Goal: Transaction & Acquisition: Obtain resource

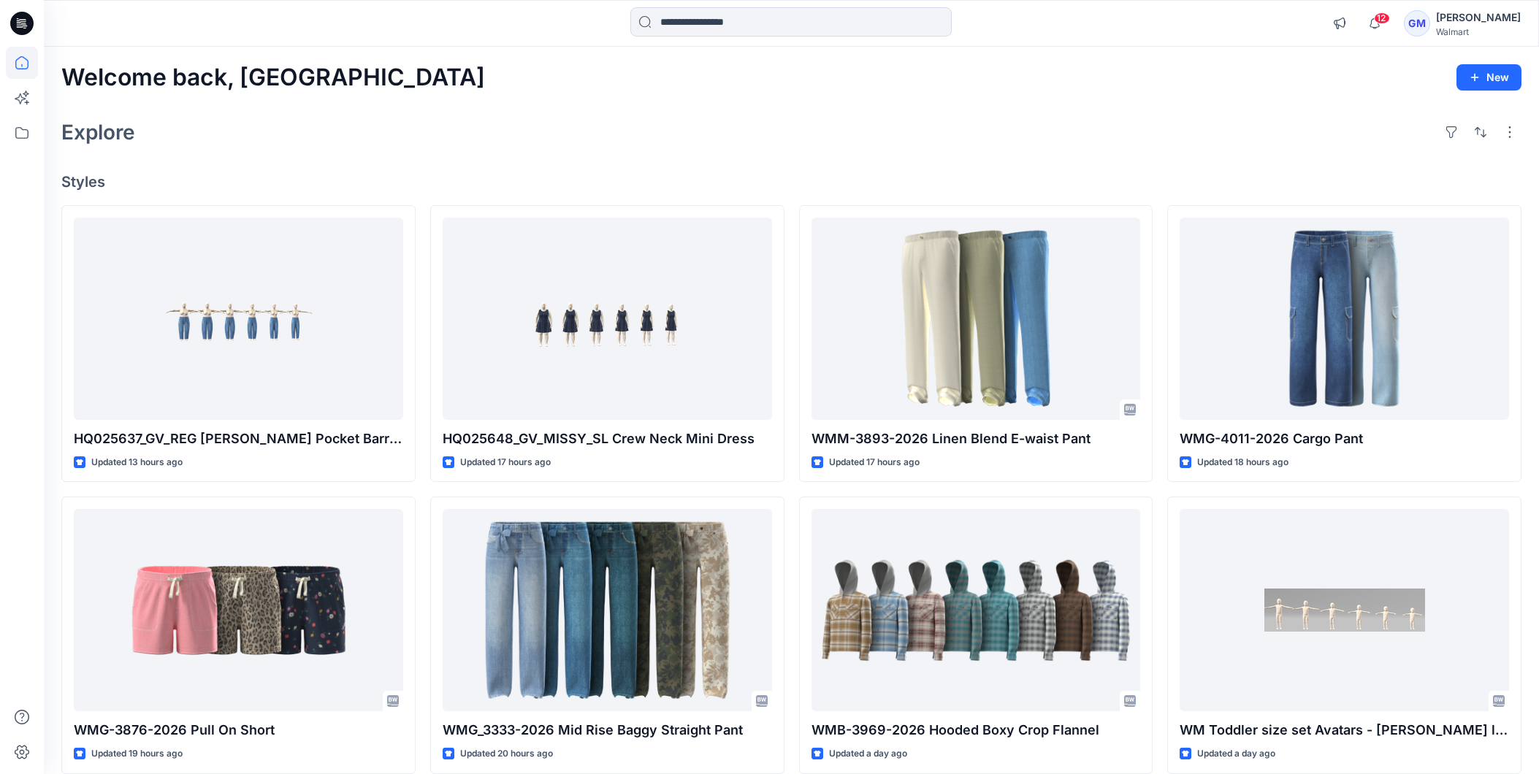
scroll to position [81, 0]
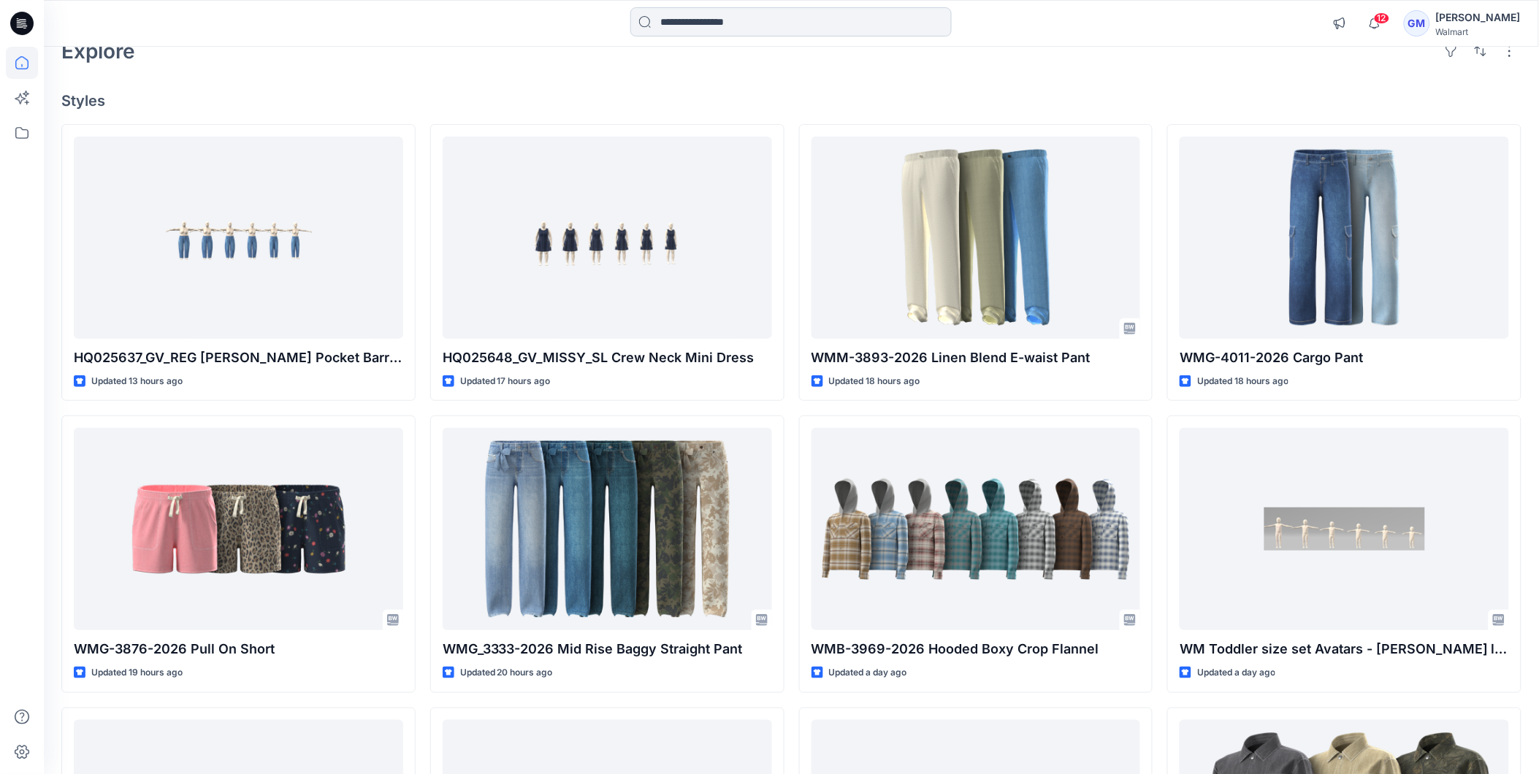
click at [757, 19] on input at bounding box center [790, 21] width 321 height 29
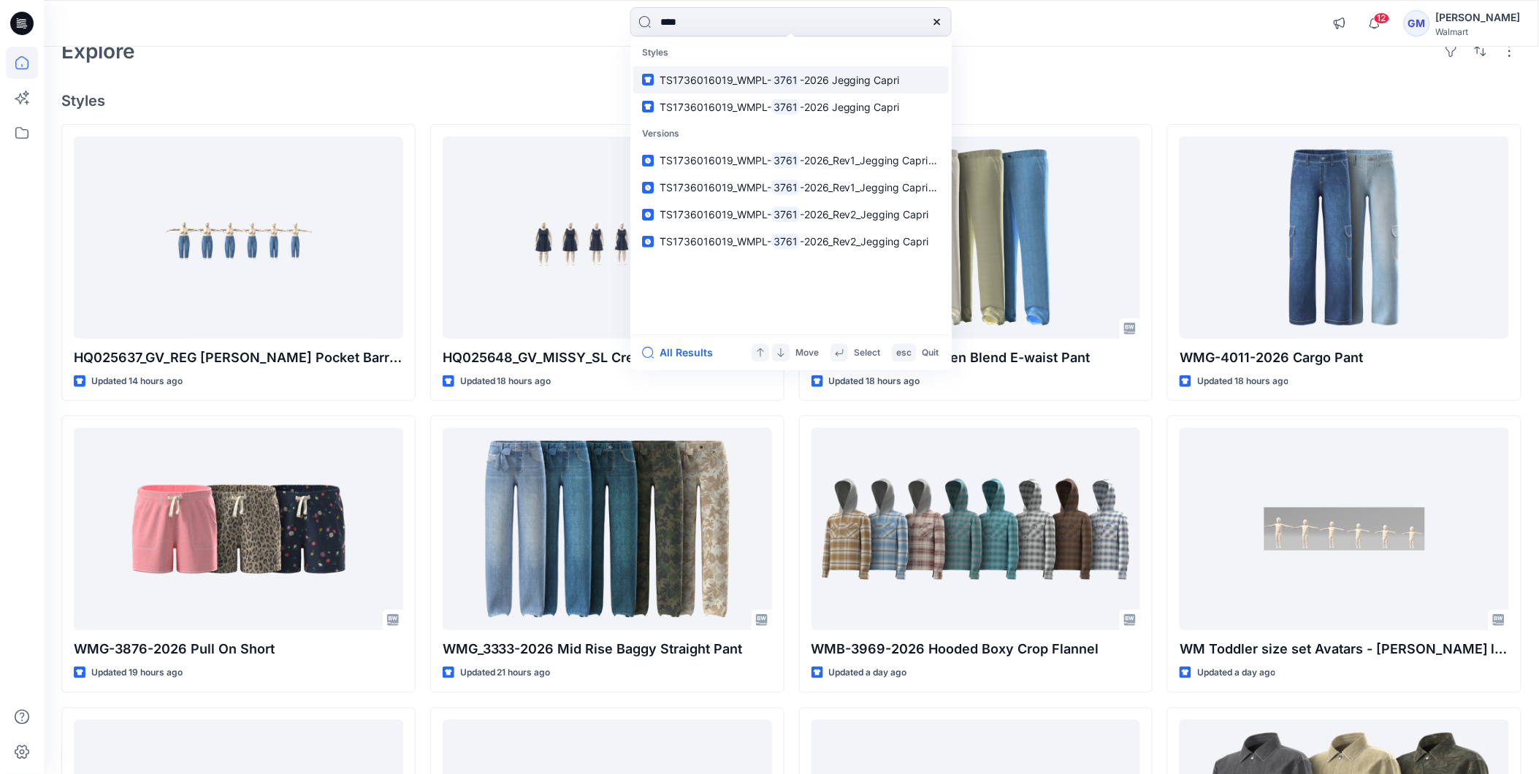
type input "****"
click at [786, 86] on span "TS1736016019_WMPL- 3761 -2026 Jegging Capri" at bounding box center [779, 80] width 240 height 17
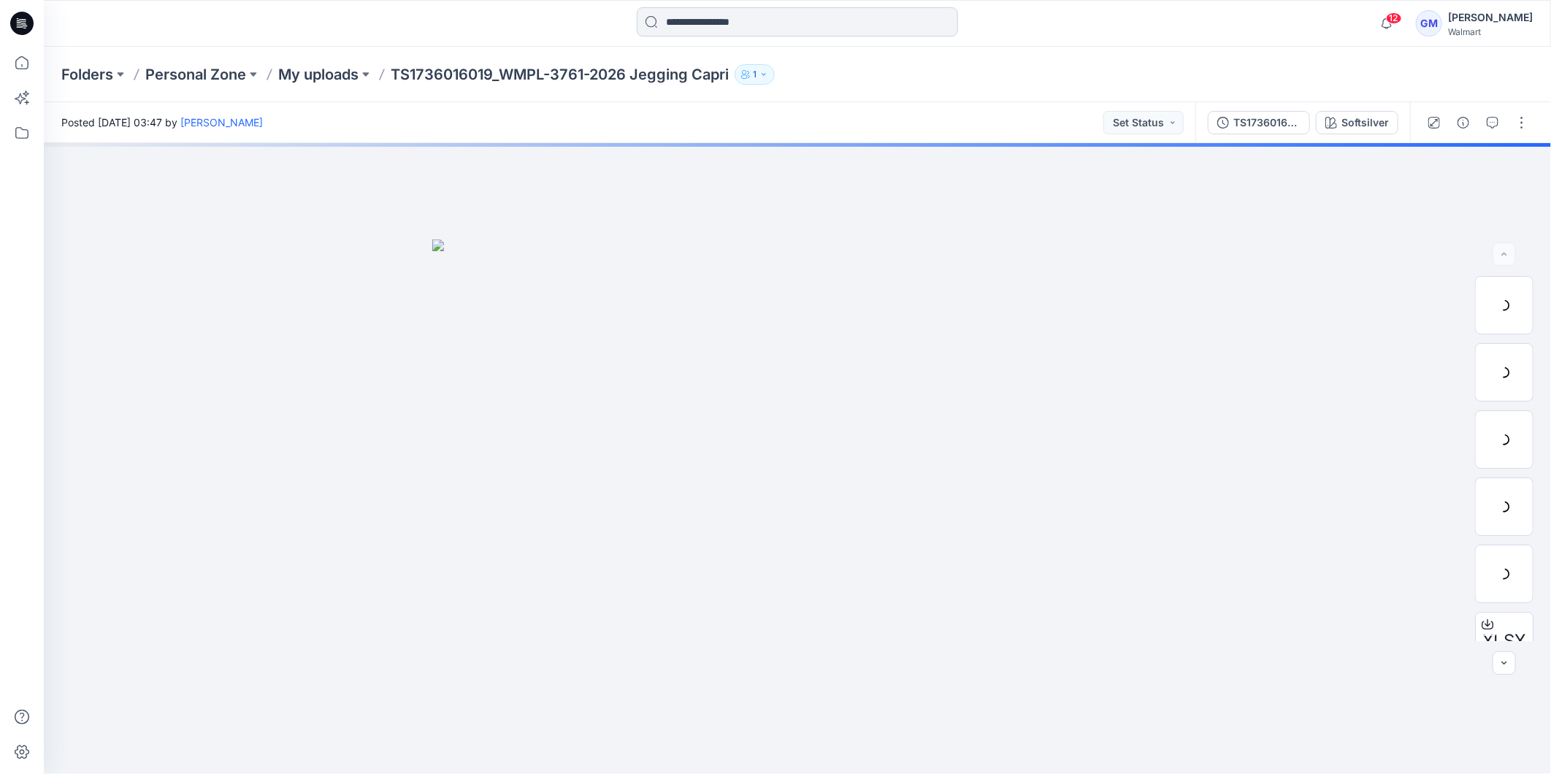
click at [779, 15] on input at bounding box center [797, 21] width 321 height 29
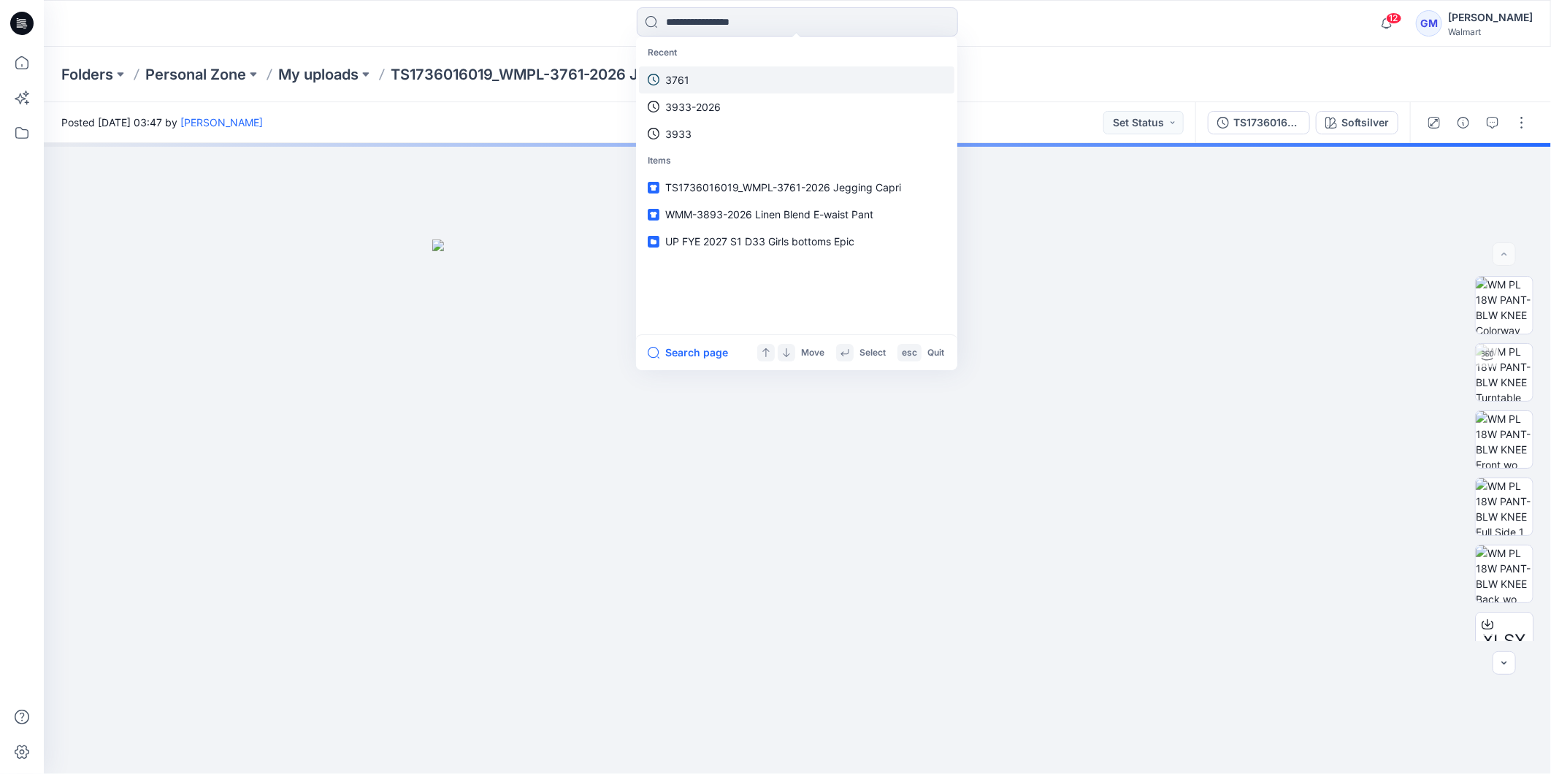
click at [706, 79] on link "3761" at bounding box center [796, 79] width 315 height 27
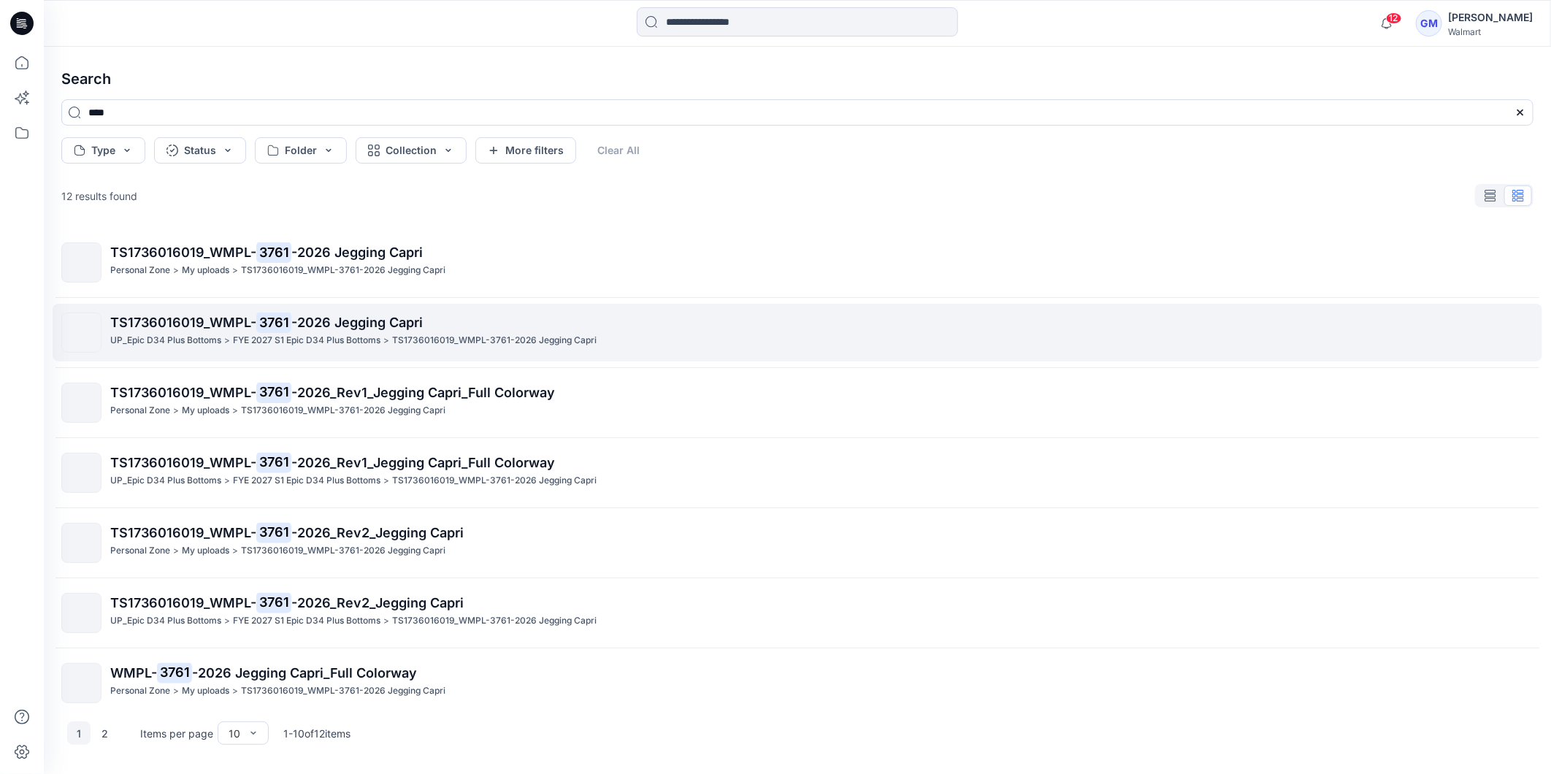
click at [264, 316] on mark "3761" at bounding box center [273, 322] width 35 height 20
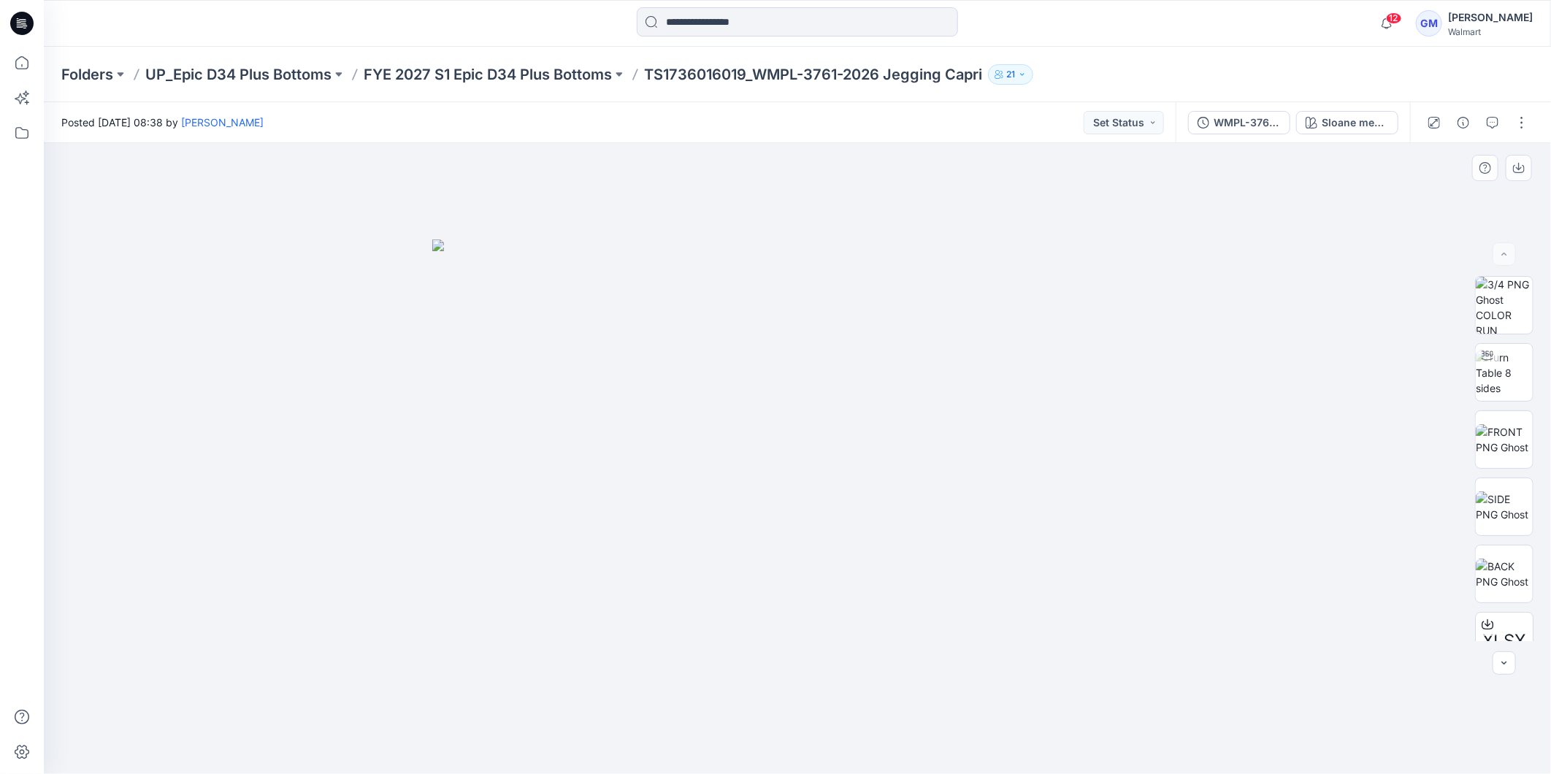
click at [1236, 511] on div at bounding box center [797, 458] width 1507 height 631
click at [1520, 120] on button "button" at bounding box center [1521, 122] width 23 height 23
click at [1281, 272] on div at bounding box center [797, 458] width 1507 height 631
click at [1261, 119] on div "WMPL-3761-2026_Rev4_Jegging Capri_Full Colorway" at bounding box center [1247, 123] width 67 height 16
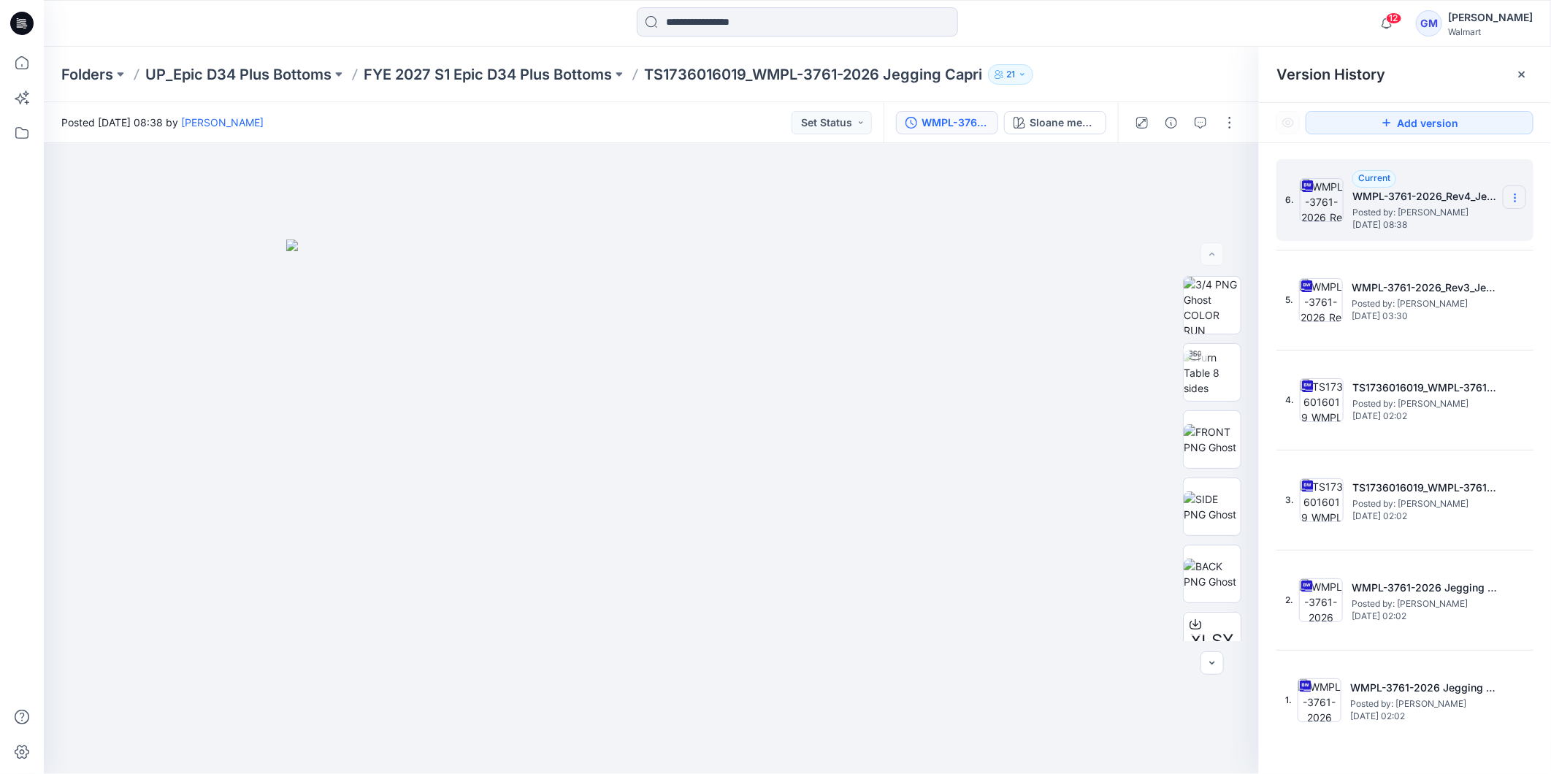
click at [1512, 198] on icon at bounding box center [1515, 198] width 12 height 12
click at [1450, 223] on span "Download Source BW File" at bounding box center [1441, 227] width 122 height 18
click at [1057, 592] on div at bounding box center [651, 458] width 1215 height 631
click at [1519, 72] on icon at bounding box center [1522, 75] width 12 height 12
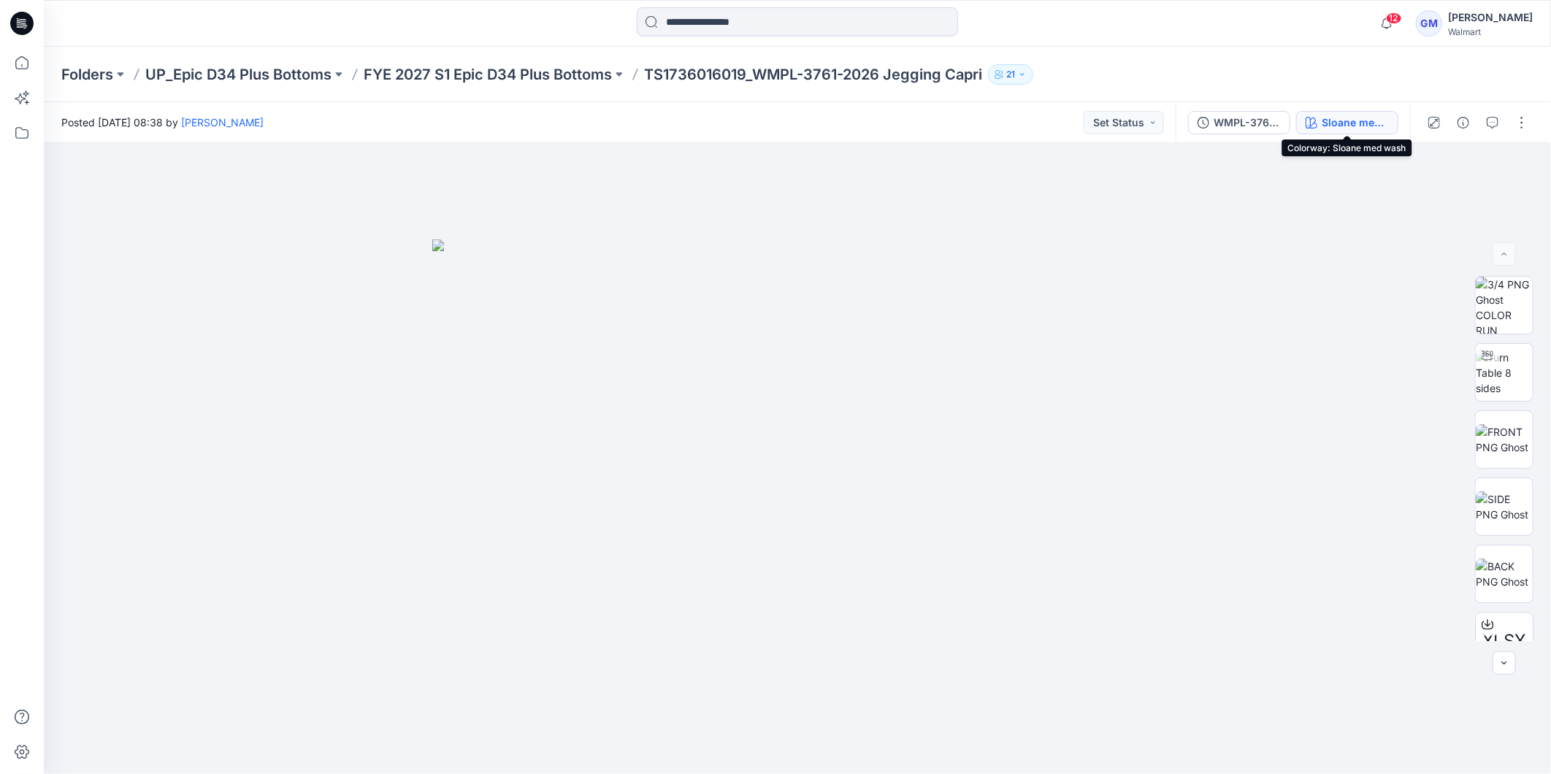
click at [1349, 117] on div "Sloane med wash" at bounding box center [1355, 123] width 67 height 16
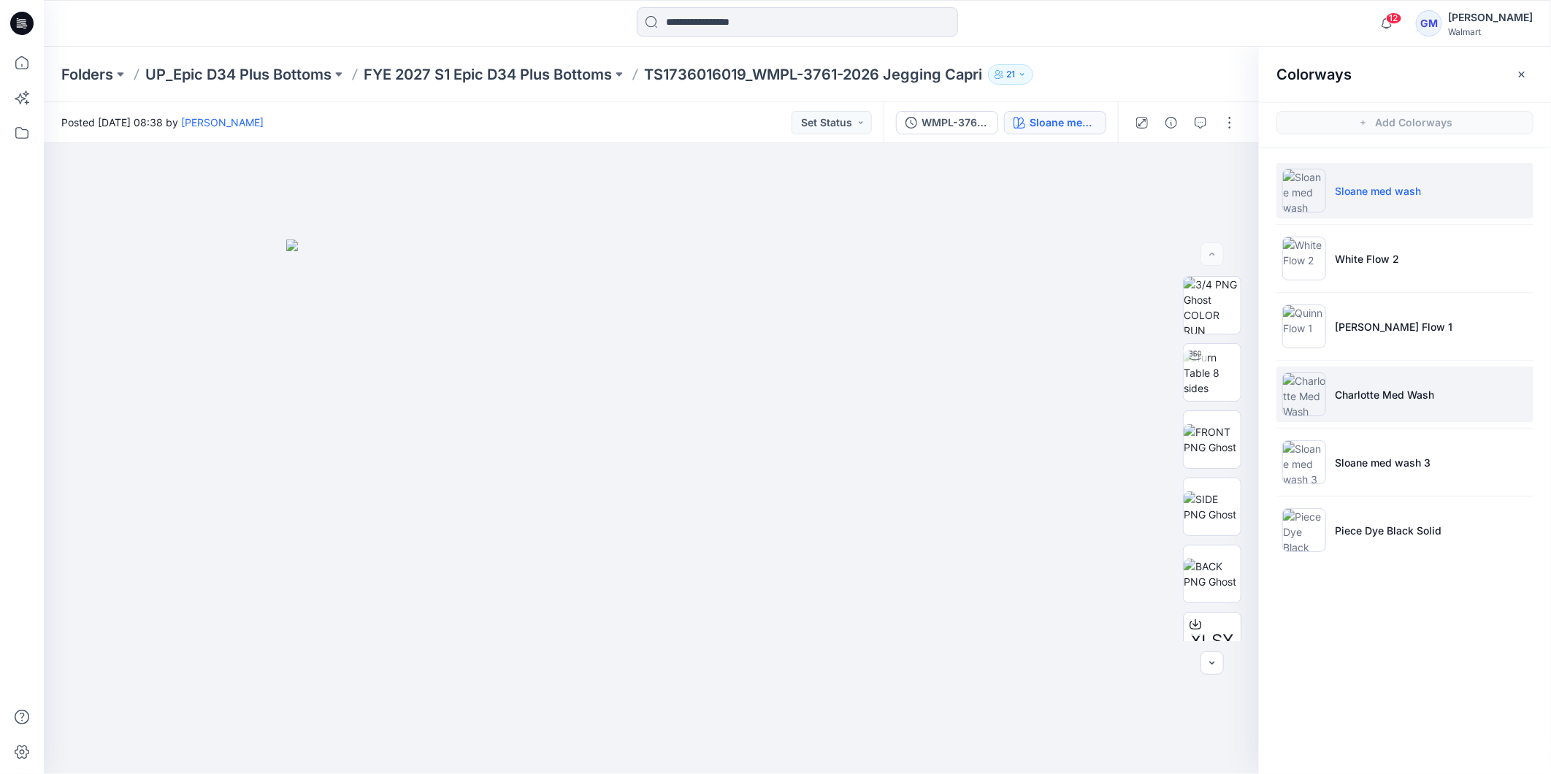
click at [1332, 396] on li "Charlotte Med Wash" at bounding box center [1404, 394] width 257 height 55
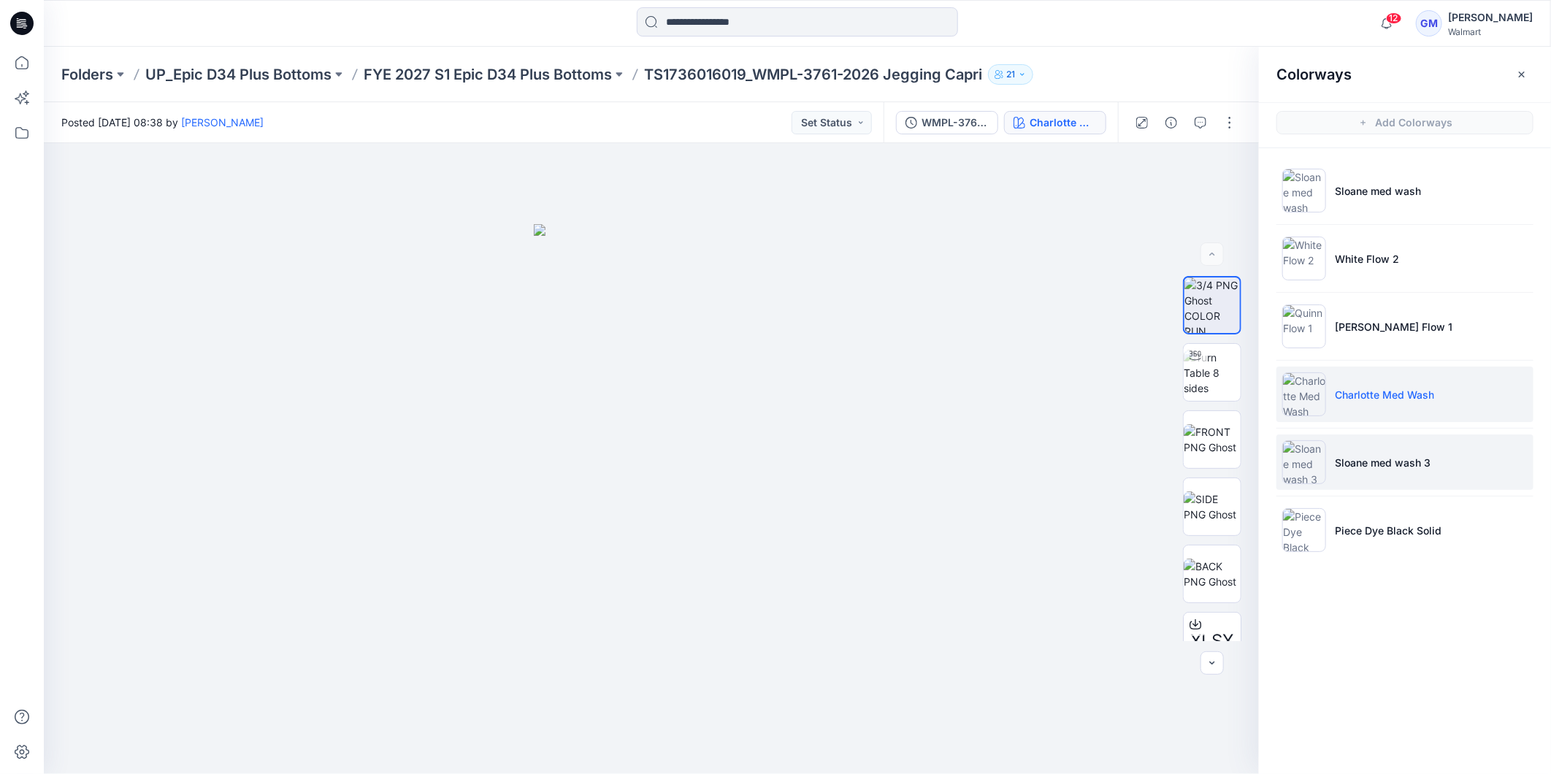
click at [1374, 462] on p "Sloane med wash 3" at bounding box center [1383, 462] width 96 height 15
